Goal: Information Seeking & Learning: Learn about a topic

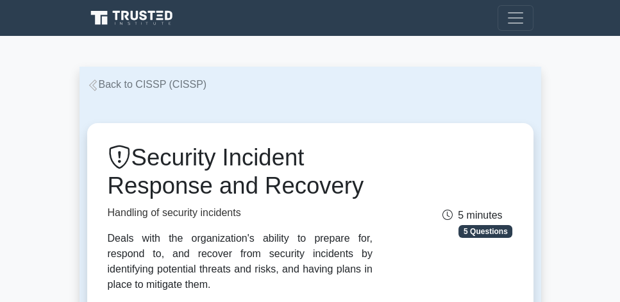
click at [115, 87] on link "Back to CISSP (CISSP)" at bounding box center [147, 84] width 120 height 11
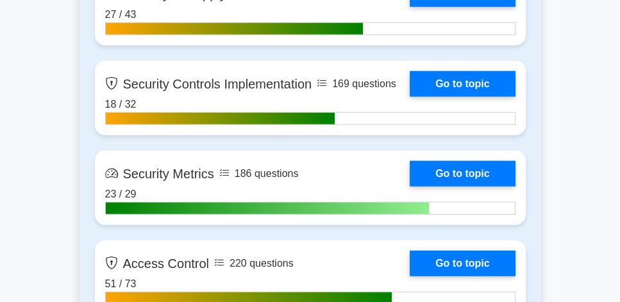
scroll to position [2987, 0]
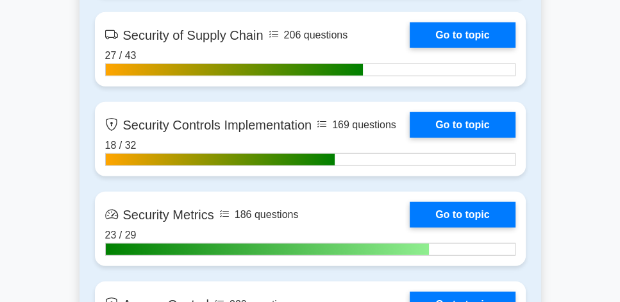
drag, startPoint x: 622, startPoint y: 30, endPoint x: 609, endPoint y: 171, distance: 141.0
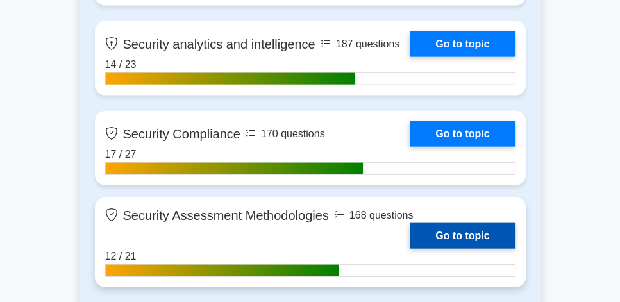
scroll to position [2548, 0]
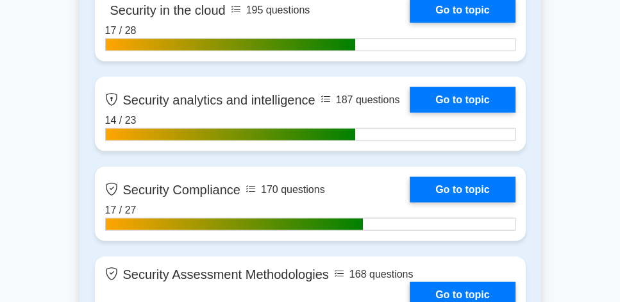
click at [558, 159] on main "CISSP Customize Your Next Practice Test Topics Security and Risk Management Ass…" at bounding box center [310, 104] width 620 height 5232
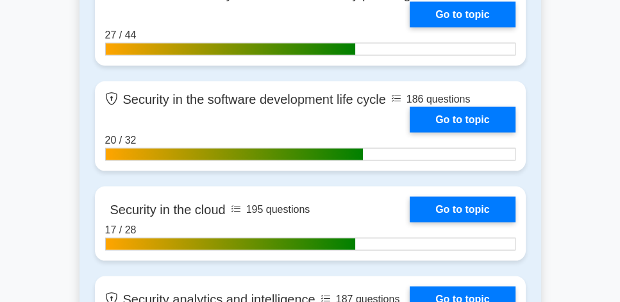
scroll to position [2328, 0]
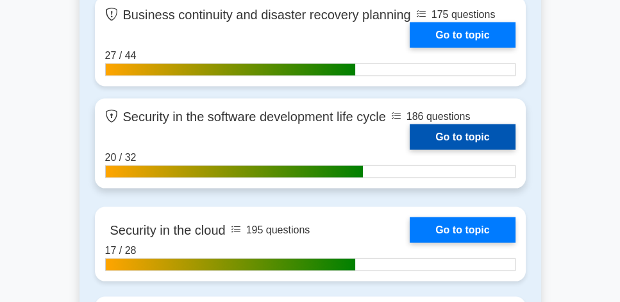
click at [474, 140] on link "Go to topic" at bounding box center [462, 137] width 105 height 26
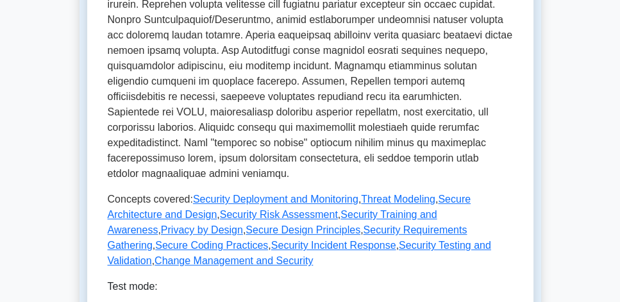
scroll to position [732, 0]
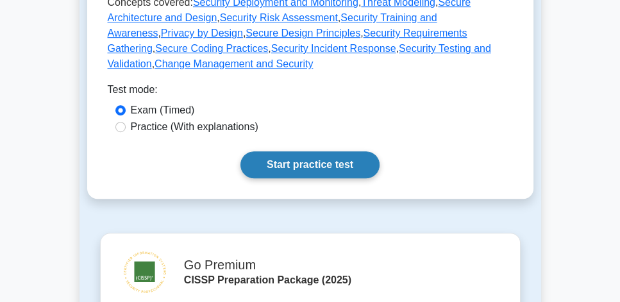
click at [345, 151] on link "Start practice test" at bounding box center [309, 164] width 139 height 27
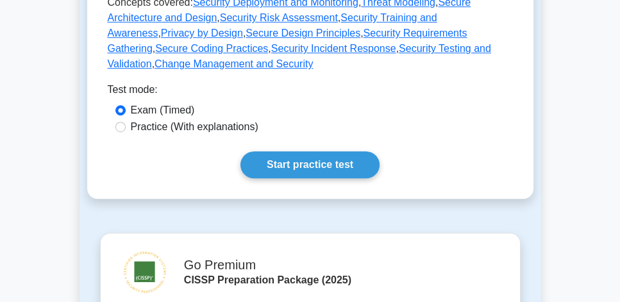
scroll to position [586, 0]
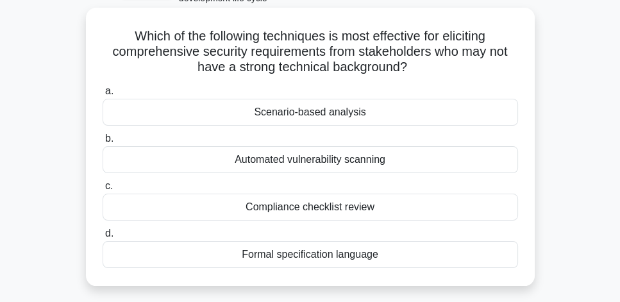
scroll to position [73, 0]
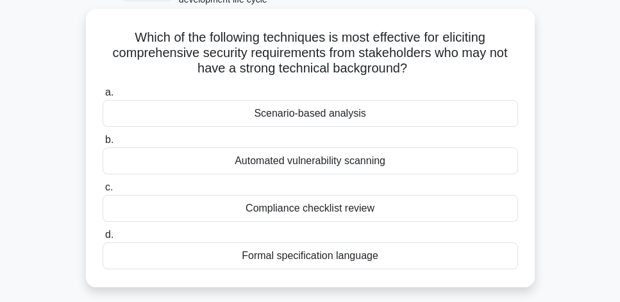
click at [381, 119] on div "Scenario-based analysis" at bounding box center [310, 113] width 415 height 27
click at [103, 97] on input "a. Scenario-based analysis" at bounding box center [103, 92] width 0 height 8
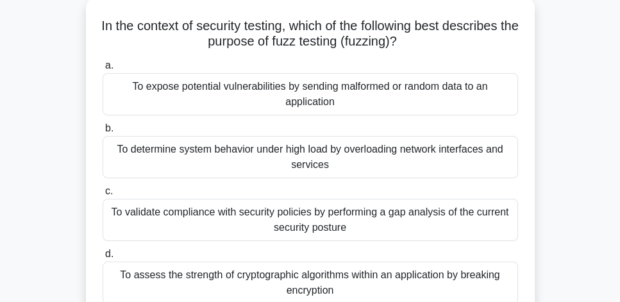
scroll to position [110, 0]
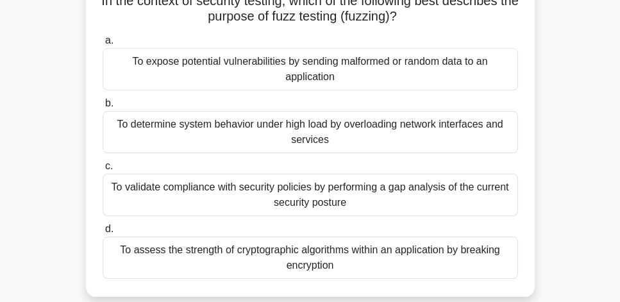
click at [475, 66] on div "To expose potential vulnerabilities by sending malformed or random data to an a…" at bounding box center [310, 69] width 415 height 42
click at [103, 45] on input "a. To expose potential vulnerabilities by sending malformed or random data to a…" at bounding box center [103, 41] width 0 height 8
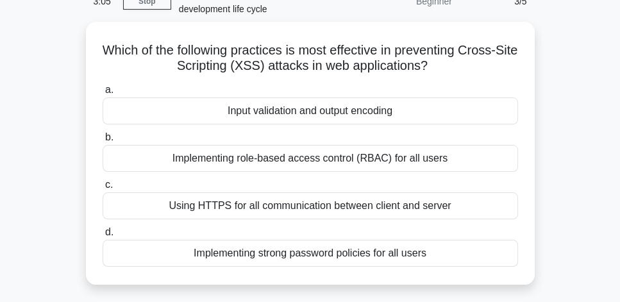
scroll to position [73, 0]
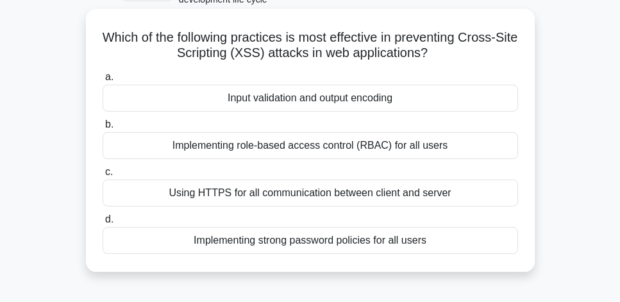
click at [450, 102] on div "Input validation and output encoding" at bounding box center [310, 98] width 415 height 27
click at [103, 81] on input "a. Input validation and output encoding" at bounding box center [103, 77] width 0 height 8
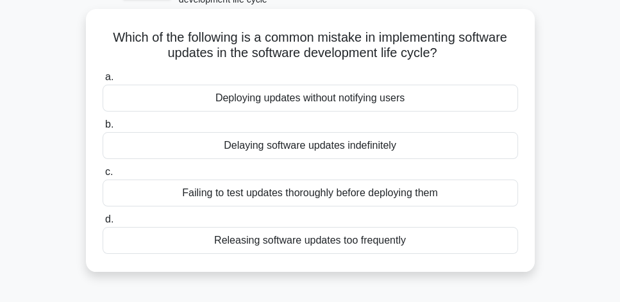
click at [412, 194] on div "Failing to test updates thoroughly before deploying them" at bounding box center [310, 192] width 415 height 27
click at [103, 176] on input "c. Failing to test updates thoroughly before deploying them" at bounding box center [103, 172] width 0 height 8
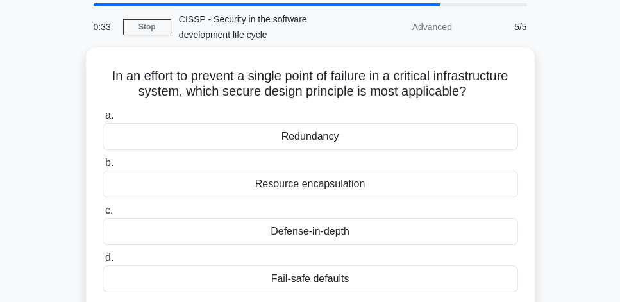
scroll to position [37, 0]
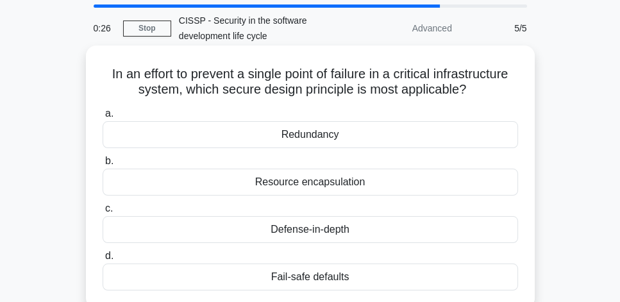
click at [479, 138] on div "Redundancy" at bounding box center [310, 134] width 415 height 27
click at [103, 118] on input "a. Redundancy" at bounding box center [103, 114] width 0 height 8
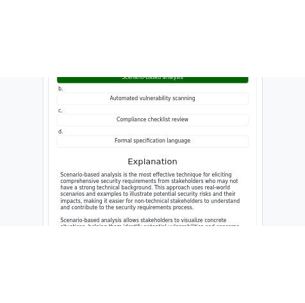
scroll to position [1245, 0]
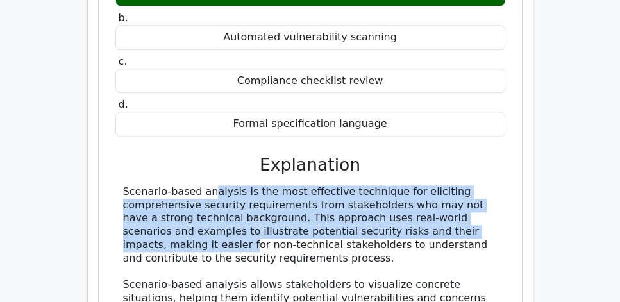
drag, startPoint x: 119, startPoint y: 113, endPoint x: 444, endPoint y: 151, distance: 327.1
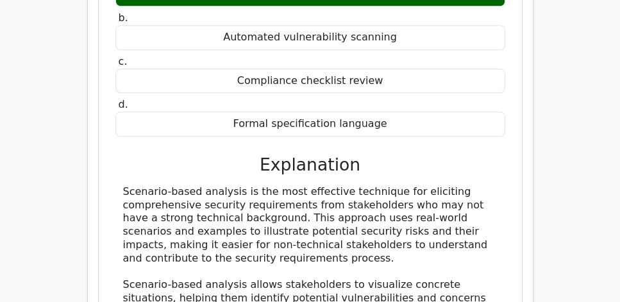
drag, startPoint x: 235, startPoint y: 167, endPoint x: 456, endPoint y: 176, distance: 222.0
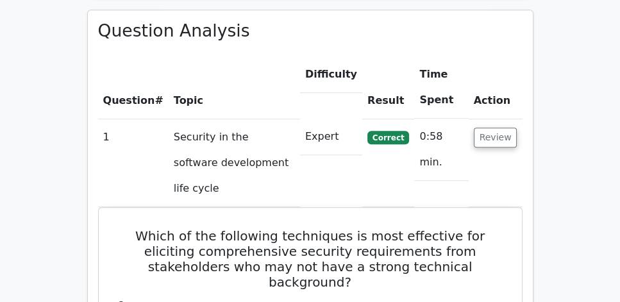
scroll to position [978, 0]
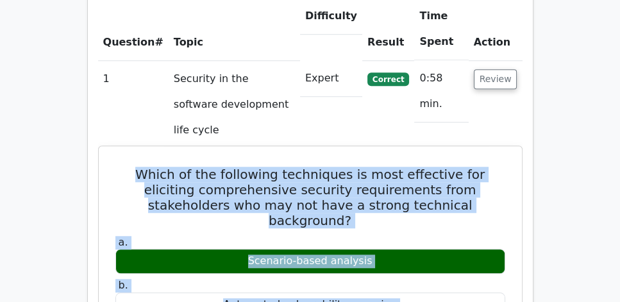
drag, startPoint x: 117, startPoint y: 112, endPoint x: 363, endPoint y: 246, distance: 280.2
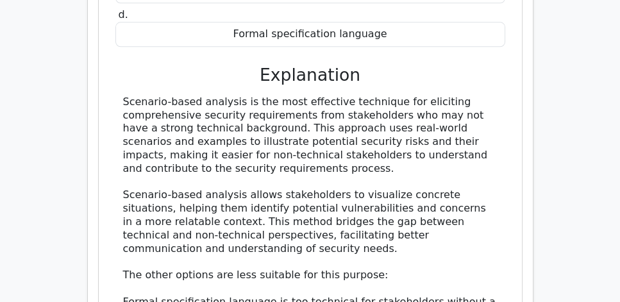
scroll to position [1417, 0]
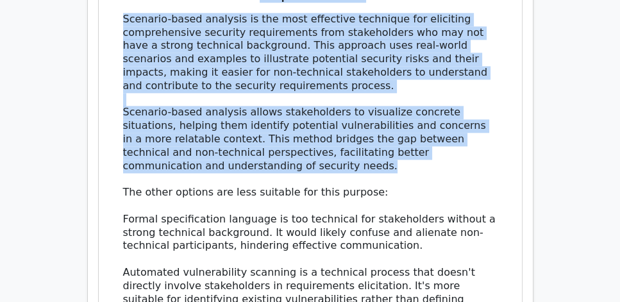
click at [263, 91] on div "Scenario-based analysis is the most effective technique for eliciting comprehen…" at bounding box center [310, 206] width 374 height 387
copy div "Which of the following techniques is most effective for eliciting comprehensive…"
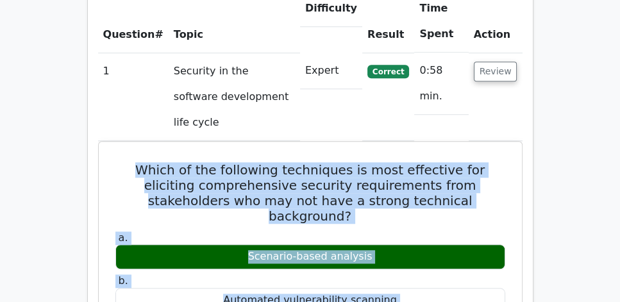
scroll to position [1014, 0]
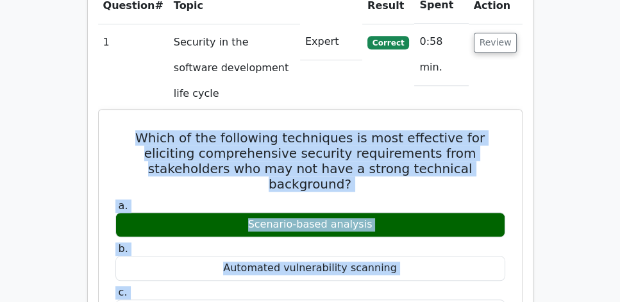
copy div "Which of the following techniques is most effective for eliciting comprehensive…"
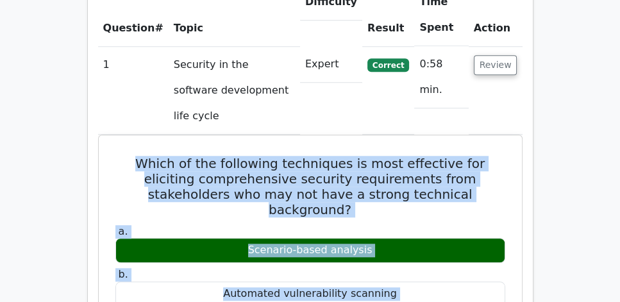
scroll to position [941, 0]
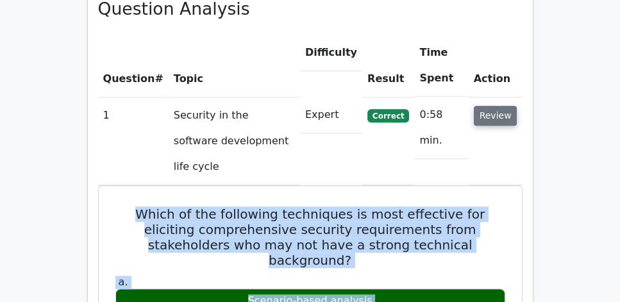
click at [510, 106] on button "Review" at bounding box center [496, 116] width 44 height 20
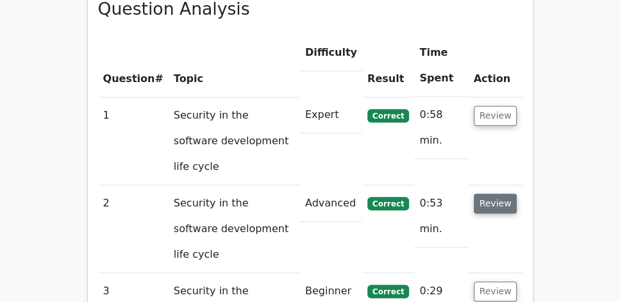
click at [499, 194] on button "Review" at bounding box center [496, 204] width 44 height 20
click at [487, 194] on button "Review" at bounding box center [496, 204] width 44 height 20
click at [494, 194] on button "Review" at bounding box center [496, 204] width 44 height 20
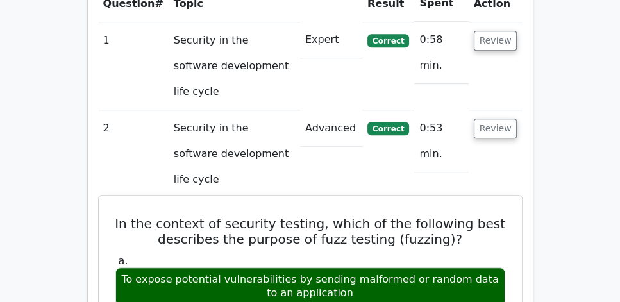
scroll to position [1014, 0]
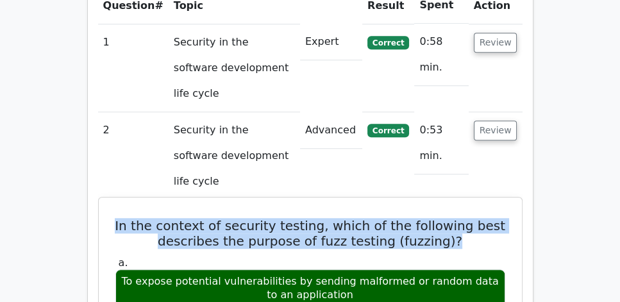
drag, startPoint x: 114, startPoint y: 135, endPoint x: 459, endPoint y: 158, distance: 345.7
click at [459, 218] on h5 "In the context of security testing, which of the following best describes the p…" at bounding box center [310, 233] width 392 height 31
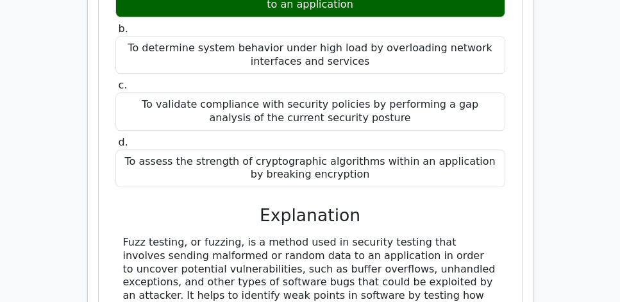
scroll to position [1307, 0]
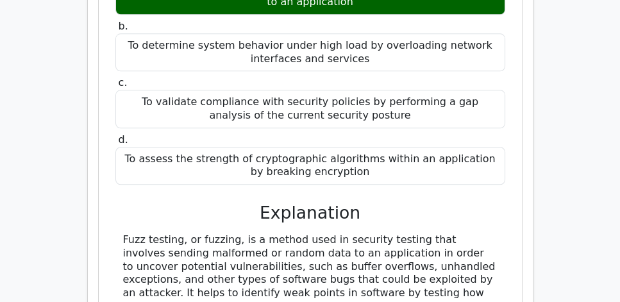
copy div "In the context of security testing, which of the following best describes the p…"
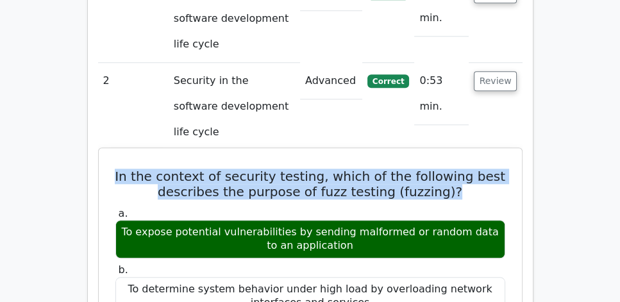
scroll to position [1051, 0]
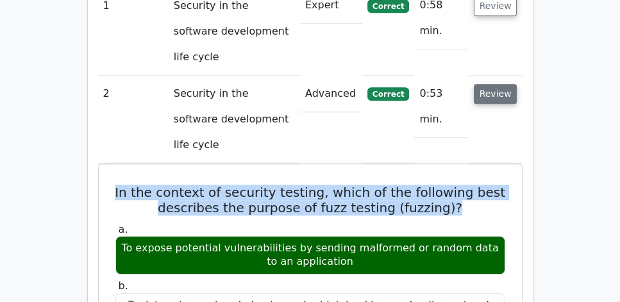
click at [499, 84] on button "Review" at bounding box center [496, 94] width 44 height 20
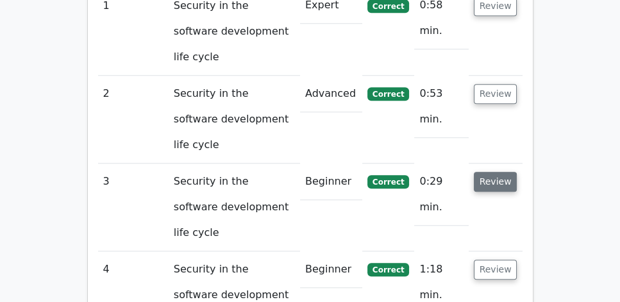
click at [501, 172] on button "Review" at bounding box center [496, 182] width 44 height 20
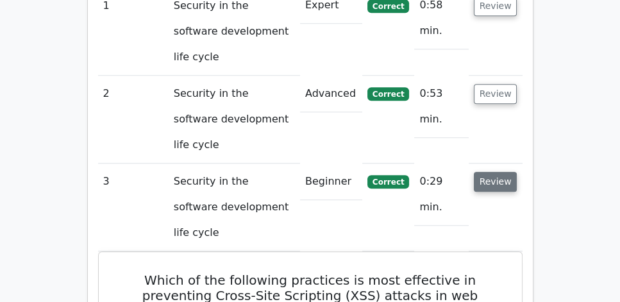
click at [488, 172] on button "Review" at bounding box center [496, 182] width 44 height 20
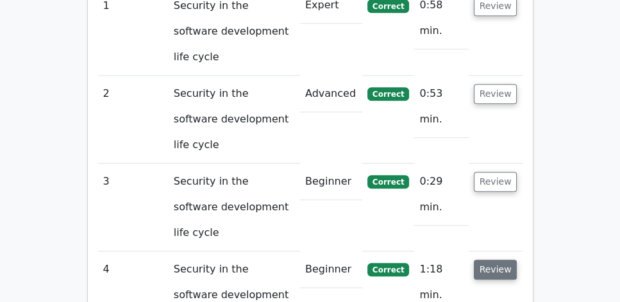
click at [487, 260] on button "Review" at bounding box center [496, 270] width 44 height 20
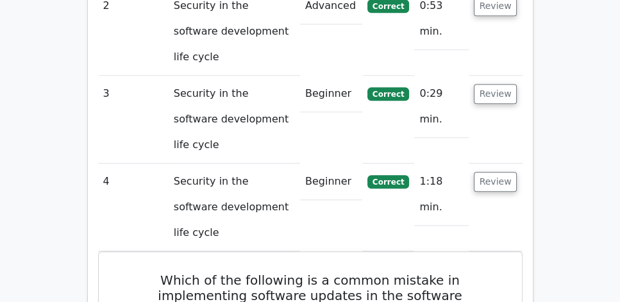
scroll to position [1087, 0]
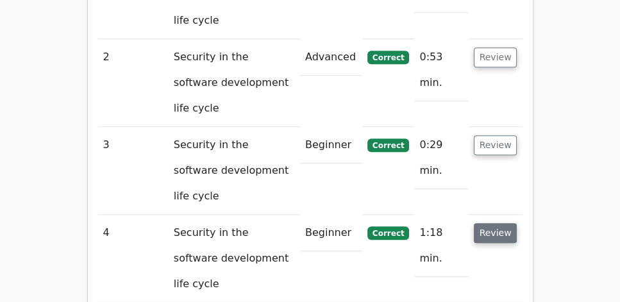
click at [490, 223] on button "Review" at bounding box center [496, 233] width 44 height 20
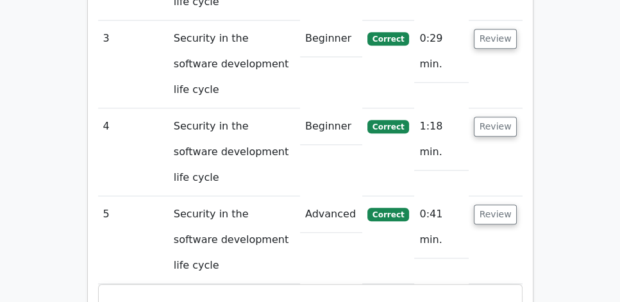
scroll to position [1234, 0]
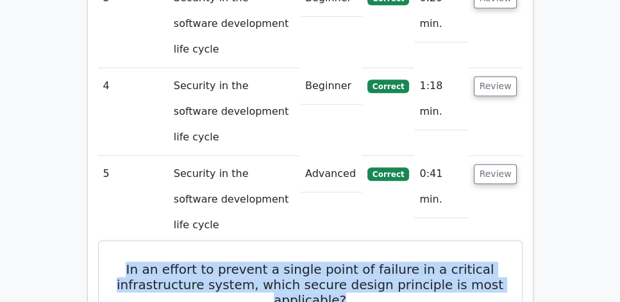
drag, startPoint x: 127, startPoint y: 102, endPoint x: 417, endPoint y: 136, distance: 292.3
click at [417, 262] on h5 "In an effort to prevent a single point of failure in a critical infrastructure …" at bounding box center [310, 285] width 392 height 46
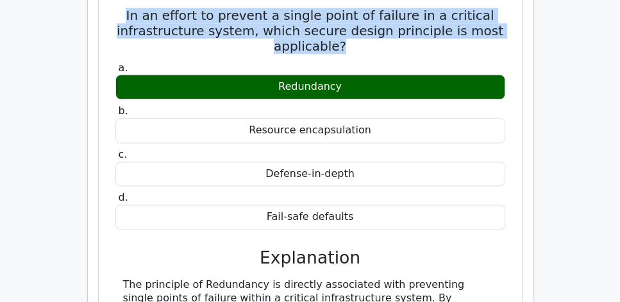
scroll to position [1490, 0]
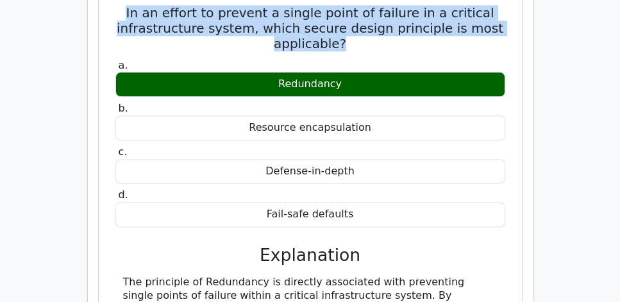
drag, startPoint x: 223, startPoint y: 172, endPoint x: 124, endPoint y: 118, distance: 112.4
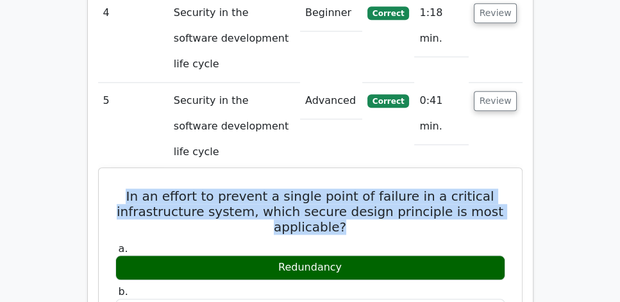
scroll to position [1161, 0]
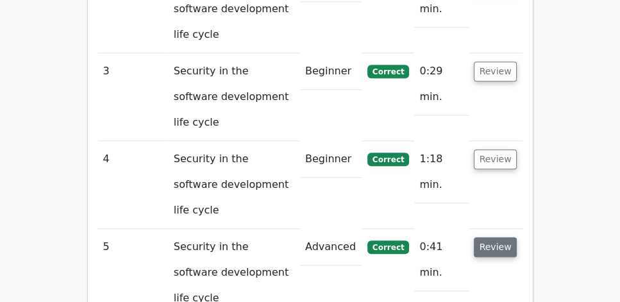
click at [494, 237] on button "Review" at bounding box center [496, 247] width 44 height 20
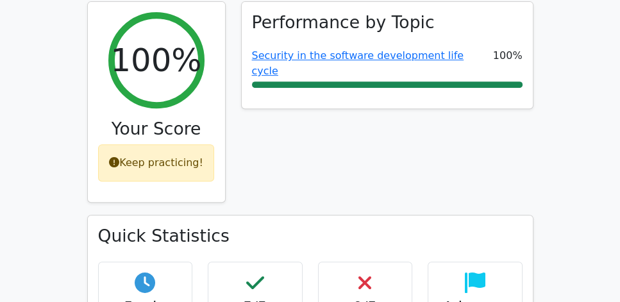
scroll to position [428, 0]
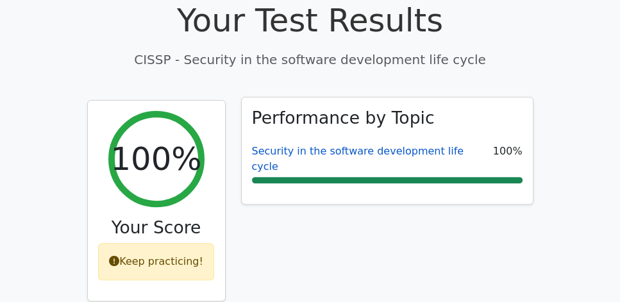
click at [351, 145] on link "Security in the software development life cycle" at bounding box center [358, 159] width 212 height 28
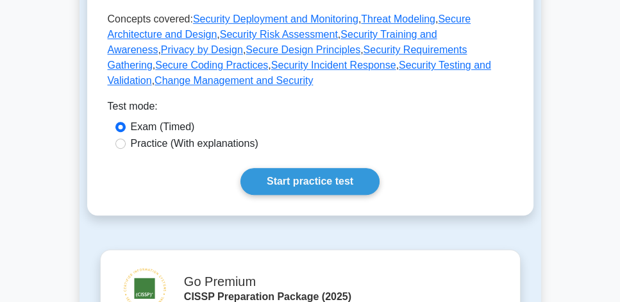
scroll to position [732, 0]
